Goal: Check status: Check status

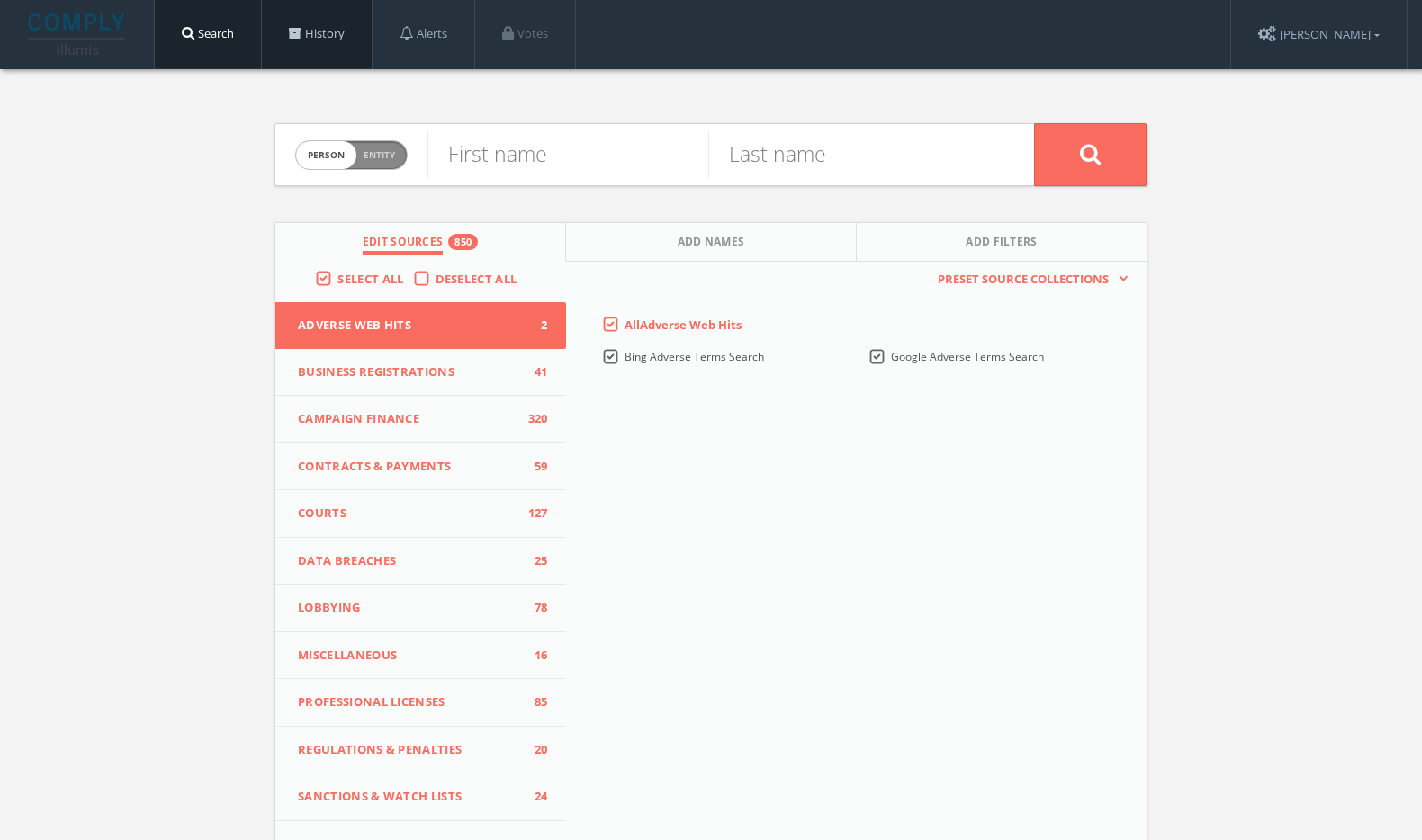
click at [329, 32] on link "History" at bounding box center [316, 34] width 110 height 69
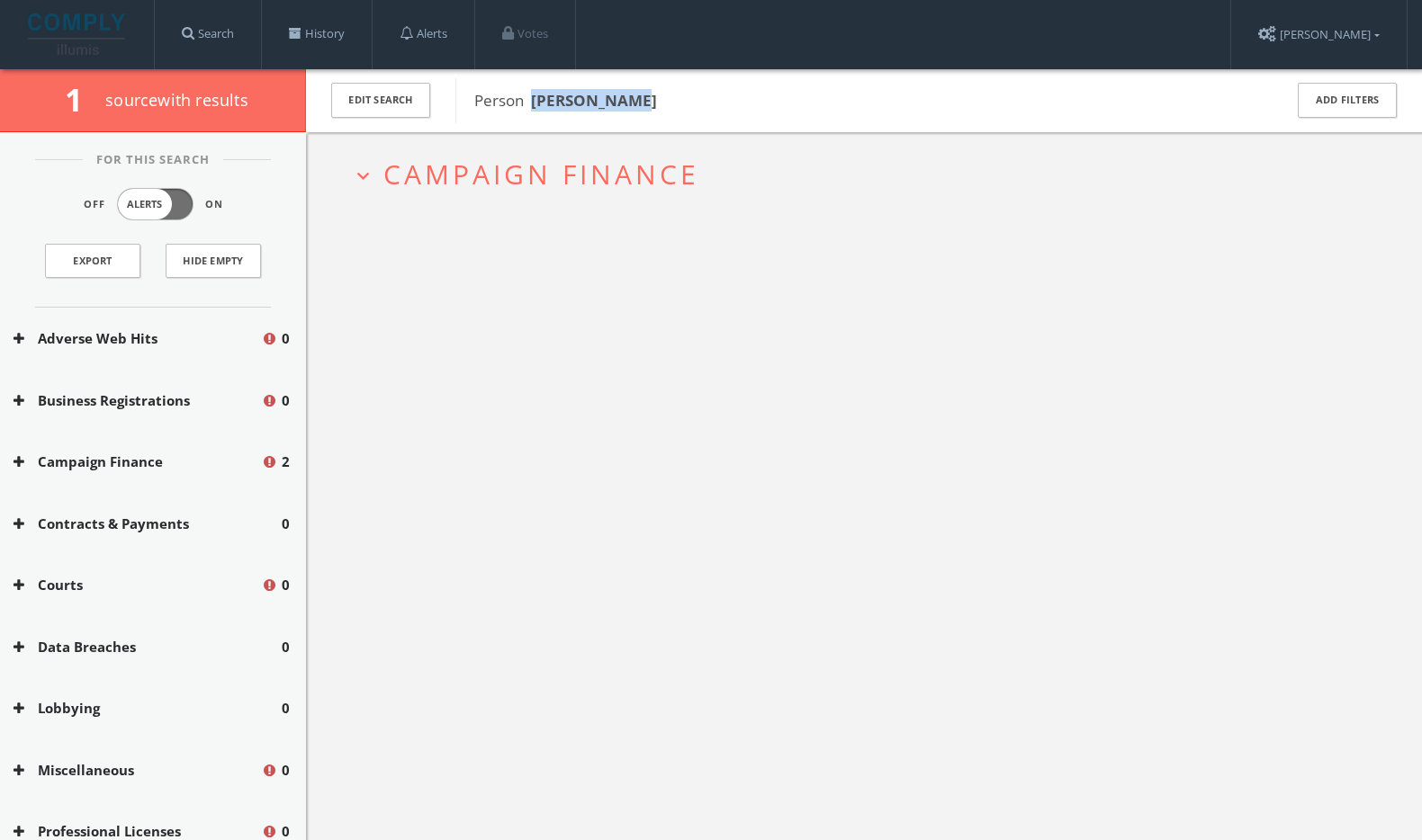
drag, startPoint x: 639, startPoint y: 109, endPoint x: 537, endPoint y: 102, distance: 102.2
click at [535, 106] on span "Person [PERSON_NAME]" at bounding box center [866, 100] width 784 height 23
copy b "[PERSON_NAME]"
drag, startPoint x: 653, startPoint y: 103, endPoint x: 533, endPoint y: 101, distance: 120.0
click at [533, 101] on span "Person Reggie Binford" at bounding box center [866, 100] width 784 height 23
